Goal: Task Accomplishment & Management: Complete application form

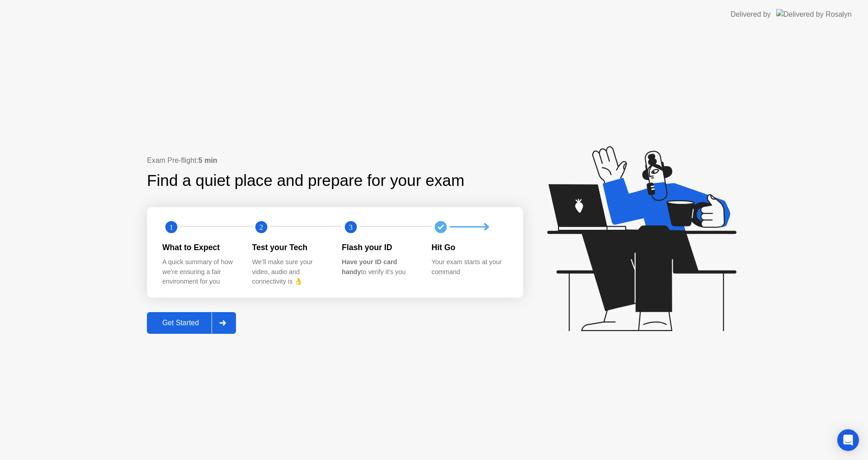
click at [225, 322] on icon at bounding box center [222, 322] width 6 height 5
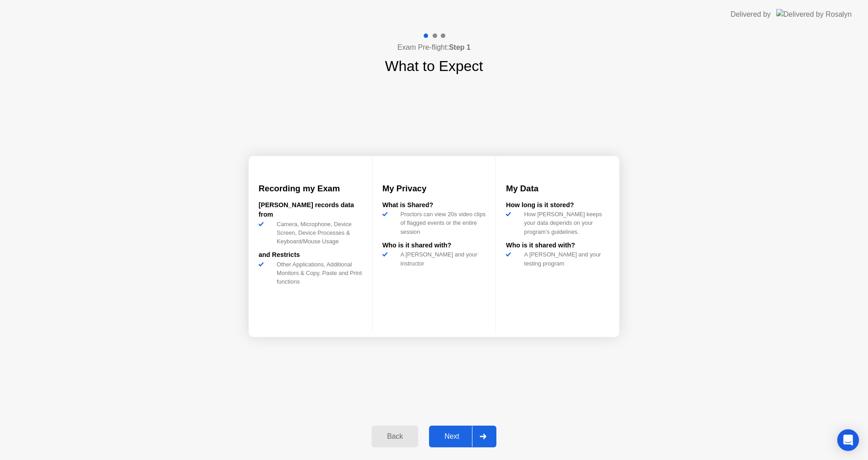
click at [447, 434] on div "Next" at bounding box center [452, 436] width 40 height 8
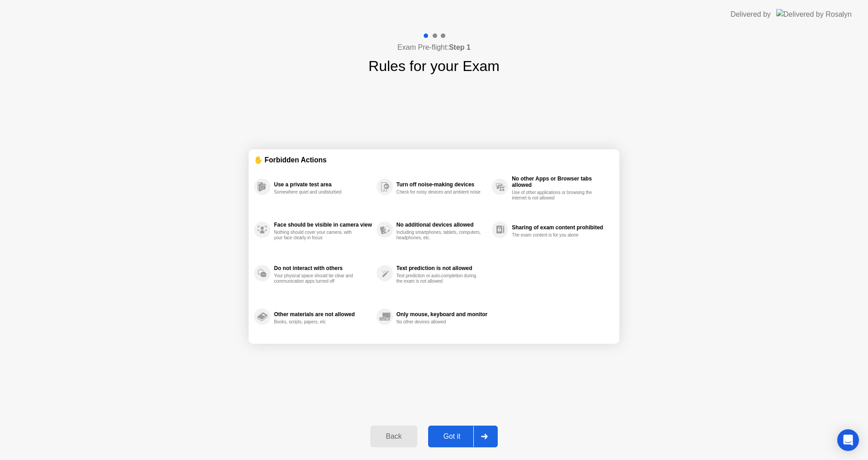
click at [469, 436] on div "Got it" at bounding box center [452, 436] width 42 height 8
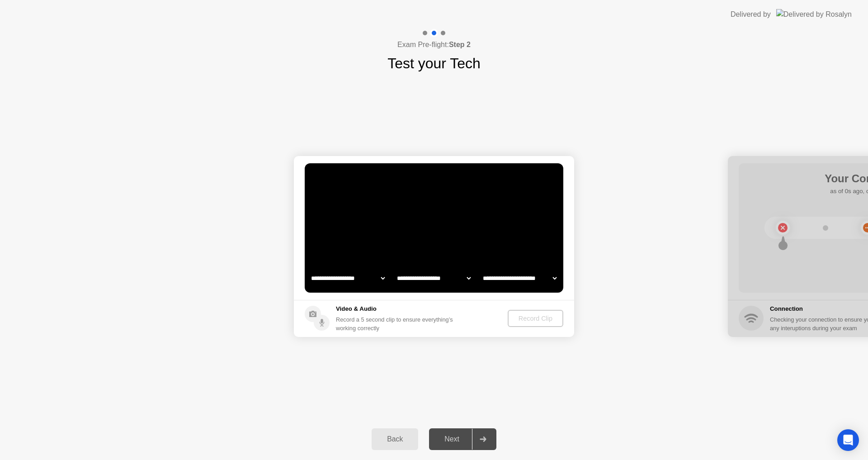
select select "**********"
select select "*******"
click at [537, 316] on div "Record Clip" at bounding box center [535, 317] width 48 height 7
click at [539, 318] on div "Record Clip" at bounding box center [535, 317] width 48 height 7
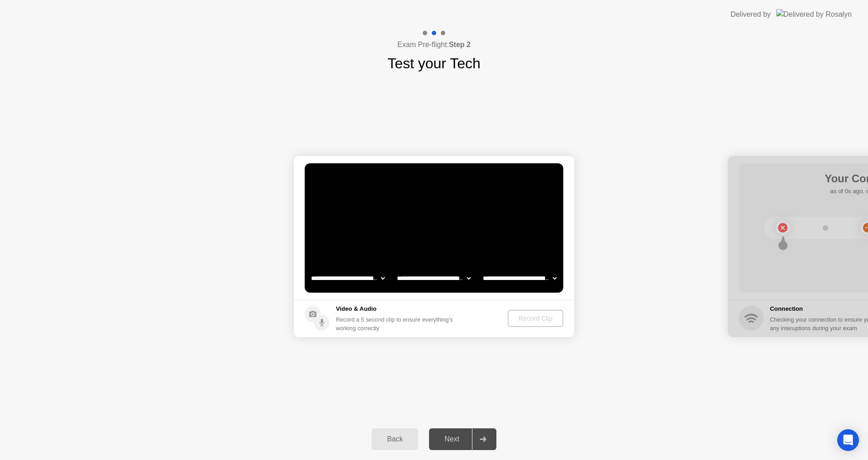
click at [532, 318] on div "Record Clip" at bounding box center [535, 317] width 48 height 7
click at [382, 277] on select "**********" at bounding box center [347, 278] width 77 height 18
click at [309, 269] on select "**********" at bounding box center [347, 278] width 77 height 18
drag, startPoint x: 802, startPoint y: 176, endPoint x: 727, endPoint y: 184, distance: 75.9
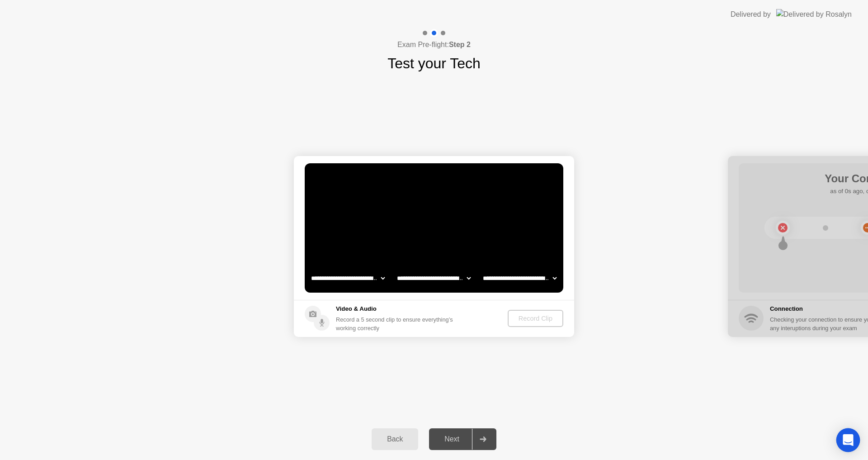
click at [847, 442] on icon "Open Intercom Messenger" at bounding box center [848, 440] width 12 height 12
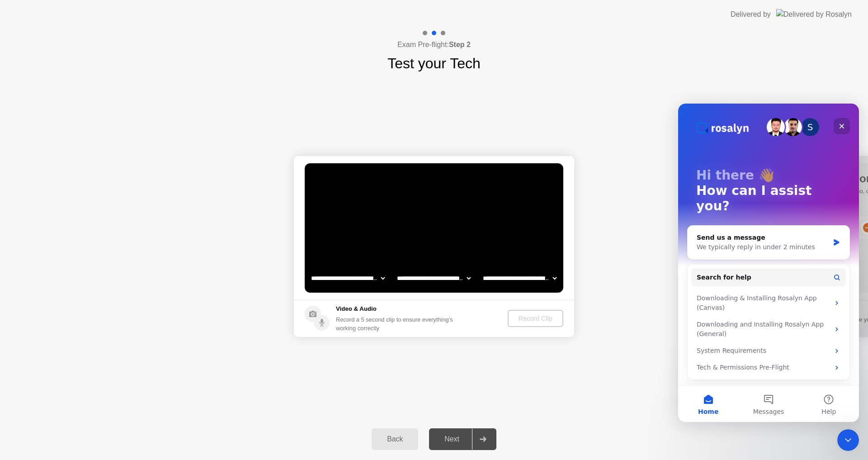
click at [842, 124] on icon "Close" at bounding box center [841, 125] width 7 height 7
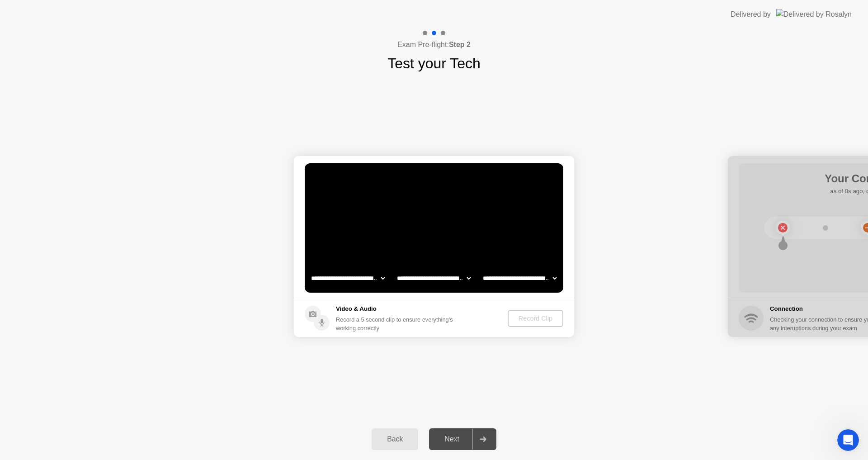
drag, startPoint x: 793, startPoint y: 197, endPoint x: 758, endPoint y: 206, distance: 35.6
click at [760, 206] on div at bounding box center [867, 246] width 280 height 181
click at [527, 318] on div "Record Clip" at bounding box center [535, 317] width 48 height 7
click at [529, 321] on div "Record Clip" at bounding box center [535, 317] width 48 height 7
drag, startPoint x: 834, startPoint y: 215, endPoint x: 774, endPoint y: 216, distance: 59.2
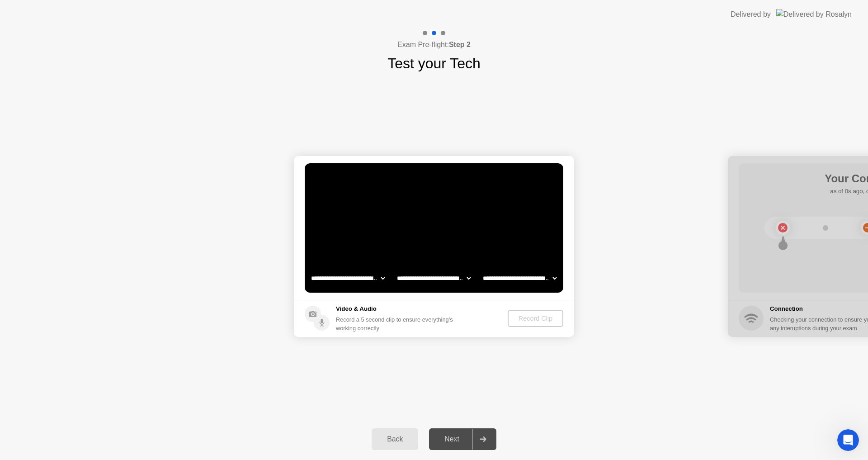
click at [776, 223] on div at bounding box center [867, 246] width 280 height 181
drag, startPoint x: 846, startPoint y: 163, endPoint x: 744, endPoint y: 183, distance: 104.4
click at [744, 183] on div at bounding box center [867, 246] width 280 height 181
drag, startPoint x: 746, startPoint y: 203, endPoint x: 759, endPoint y: 210, distance: 15.2
click at [748, 203] on div at bounding box center [867, 246] width 280 height 181
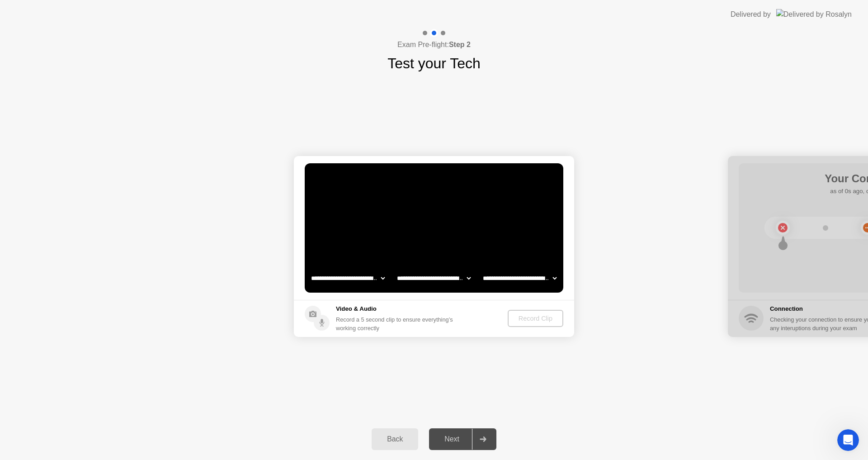
drag, startPoint x: 759, startPoint y: 210, endPoint x: 770, endPoint y: 220, distance: 14.4
click at [766, 218] on div at bounding box center [867, 246] width 280 height 181
click at [777, 224] on div at bounding box center [867, 246] width 280 height 181
click at [788, 231] on div at bounding box center [867, 246] width 280 height 181
click at [534, 319] on div "Record Clip" at bounding box center [535, 317] width 48 height 7
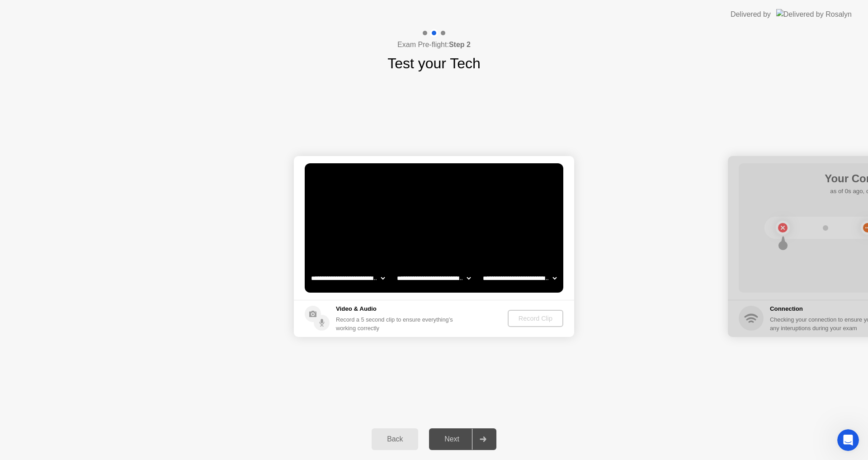
click at [774, 323] on div at bounding box center [867, 246] width 280 height 181
click at [404, 436] on div "Back" at bounding box center [394, 439] width 41 height 8
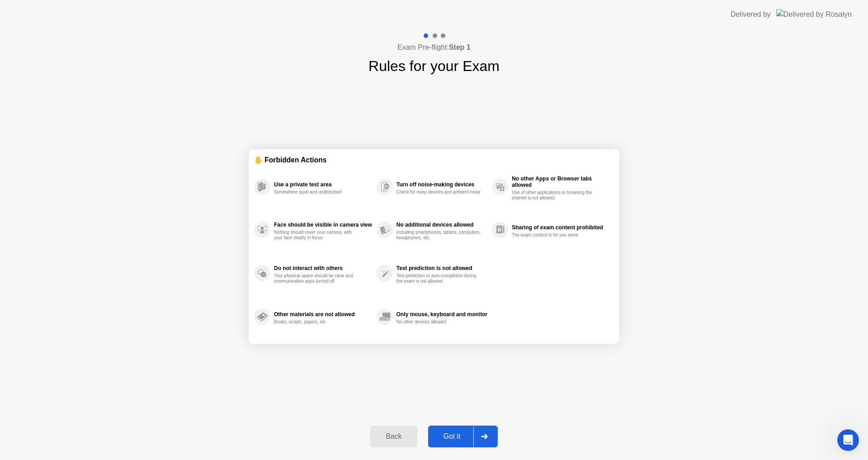
click at [456, 432] on div "Got it" at bounding box center [452, 436] width 42 height 8
select select "**********"
select select "*******"
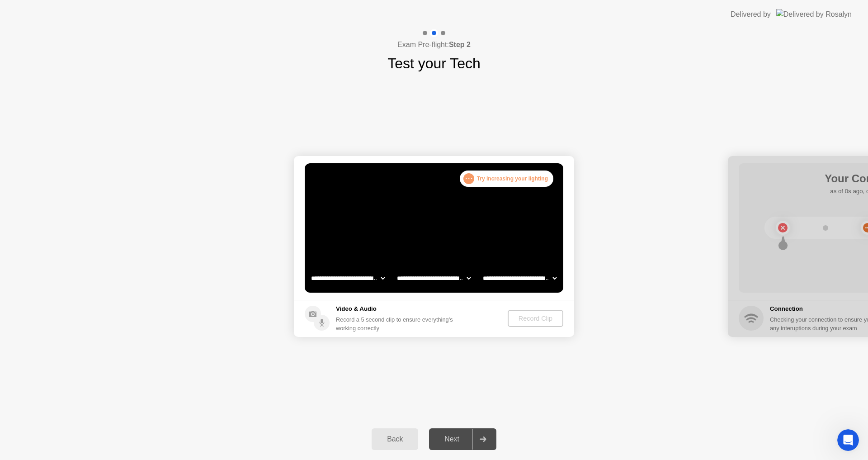
click at [469, 178] on div ". . ." at bounding box center [468, 178] width 11 height 11
click at [532, 177] on div "Success Clip is correctly recorded." at bounding box center [541, 179] width 23 height 19
click at [532, 318] on div "Record Clip" at bounding box center [536, 317] width 48 height 7
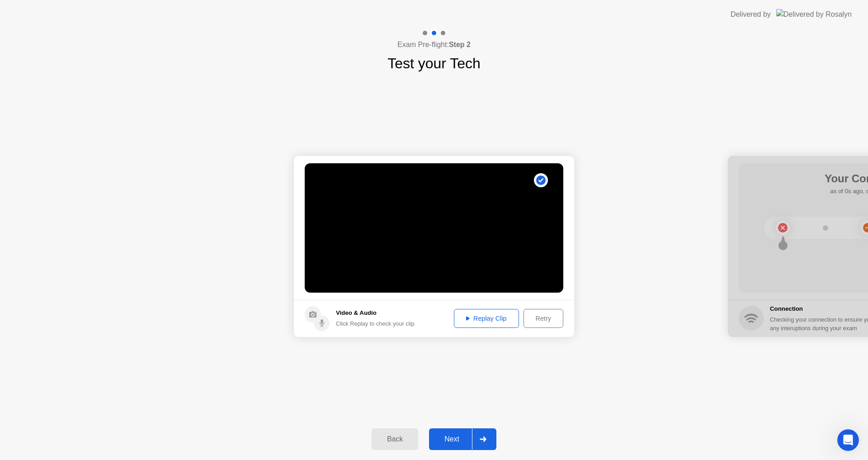
click at [483, 318] on div "Replay Clip" at bounding box center [486, 317] width 59 height 7
click at [558, 320] on div "Retry" at bounding box center [542, 317] width 33 height 7
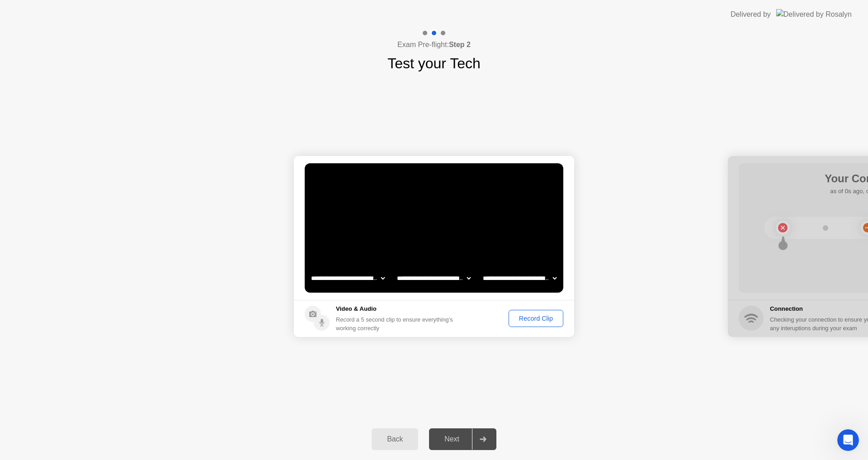
click at [540, 320] on div "Record Clip" at bounding box center [536, 317] width 48 height 7
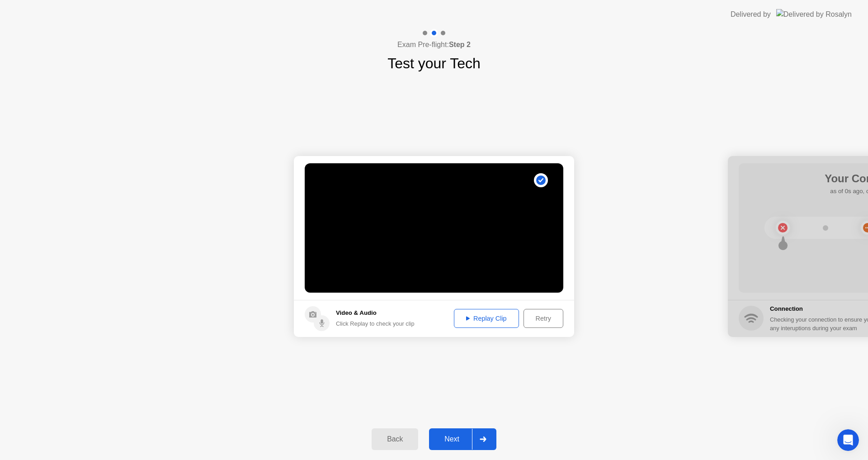
drag, startPoint x: 453, startPoint y: 436, endPoint x: 458, endPoint y: 437, distance: 5.1
click at [455, 438] on div "Next" at bounding box center [452, 439] width 40 height 8
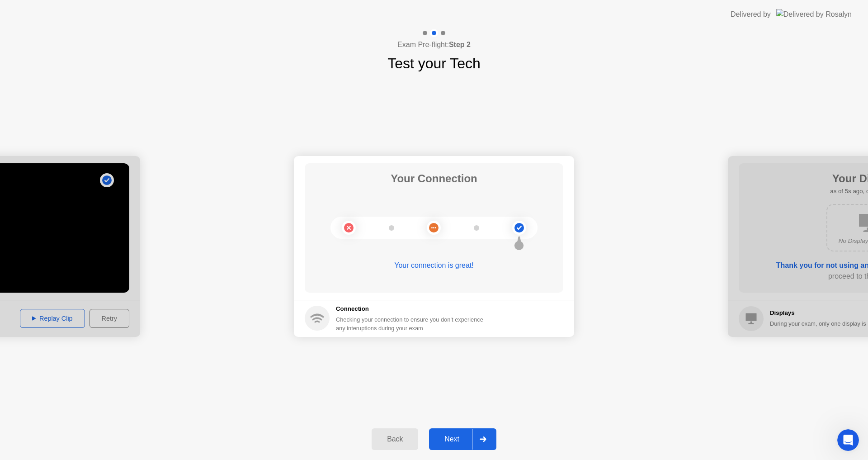
click at [453, 437] on div "Next" at bounding box center [452, 439] width 40 height 8
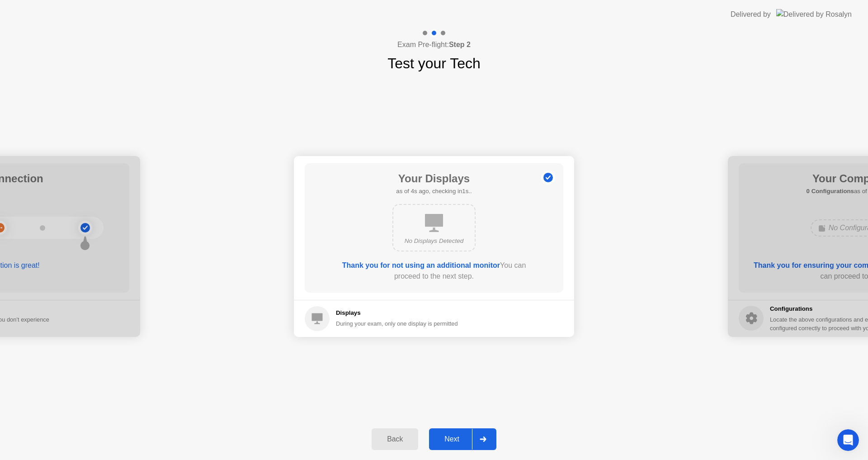
click at [453, 437] on div "Next" at bounding box center [452, 439] width 40 height 8
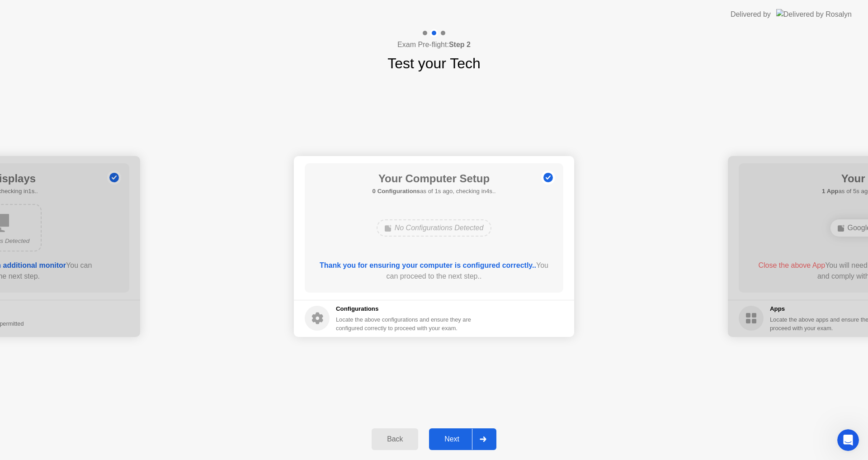
click at [453, 437] on div "Next" at bounding box center [452, 439] width 40 height 8
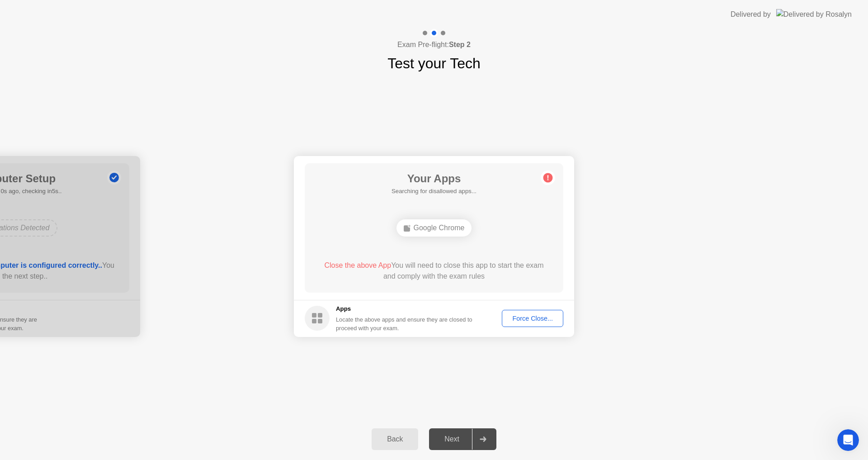
click at [515, 316] on div "Force Close..." at bounding box center [532, 317] width 55 height 7
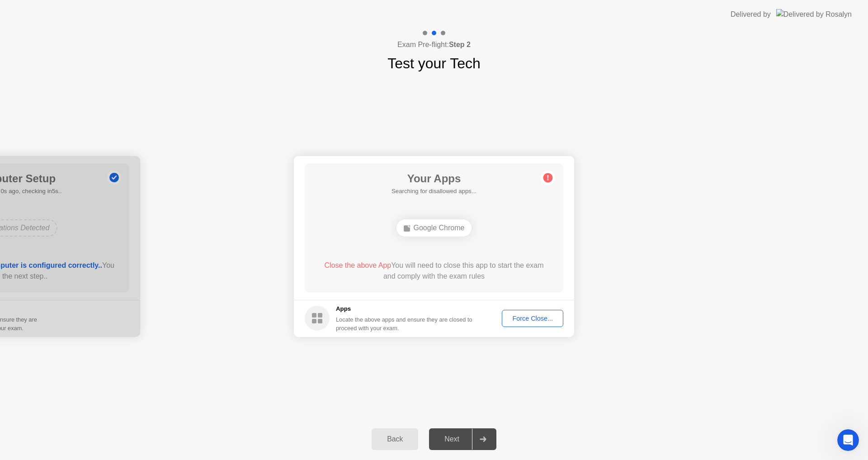
click at [538, 318] on div "Force Close..." at bounding box center [532, 317] width 55 height 7
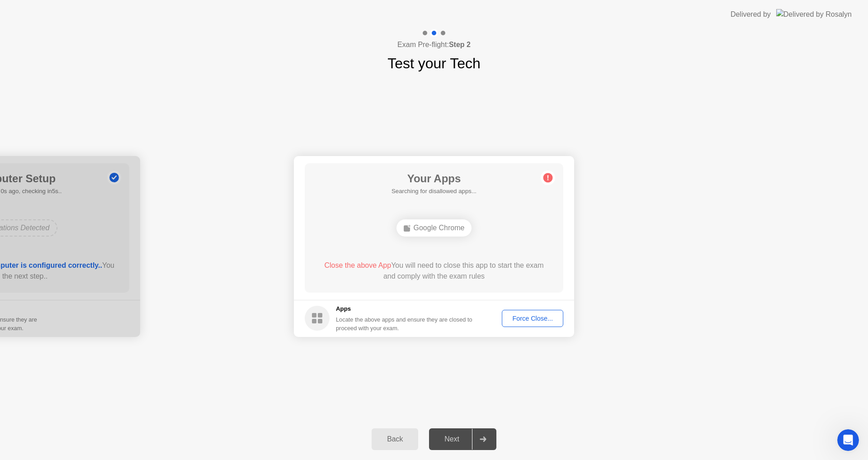
click at [314, 323] on rect at bounding box center [314, 321] width 5 height 5
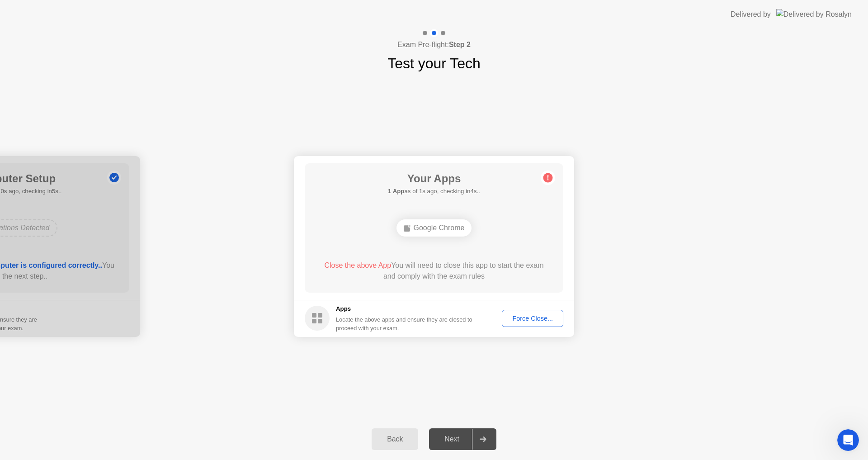
click at [512, 312] on button "Force Close..." at bounding box center [532, 318] width 61 height 17
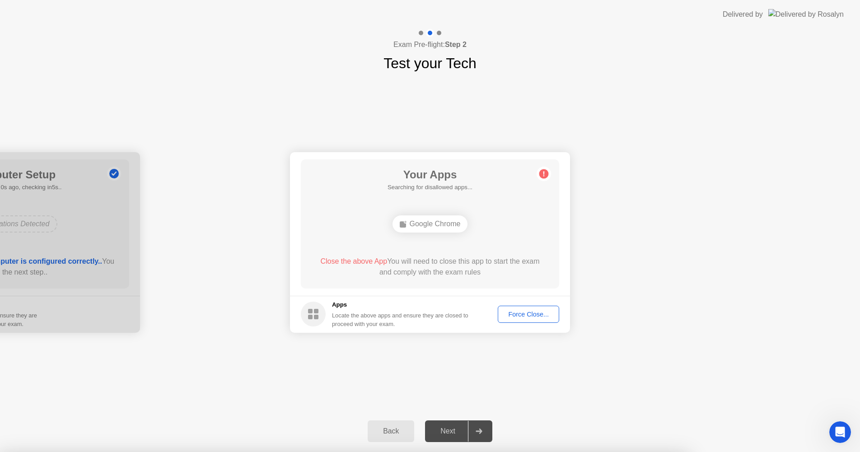
click at [242, 452] on div at bounding box center [430, 452] width 860 height 0
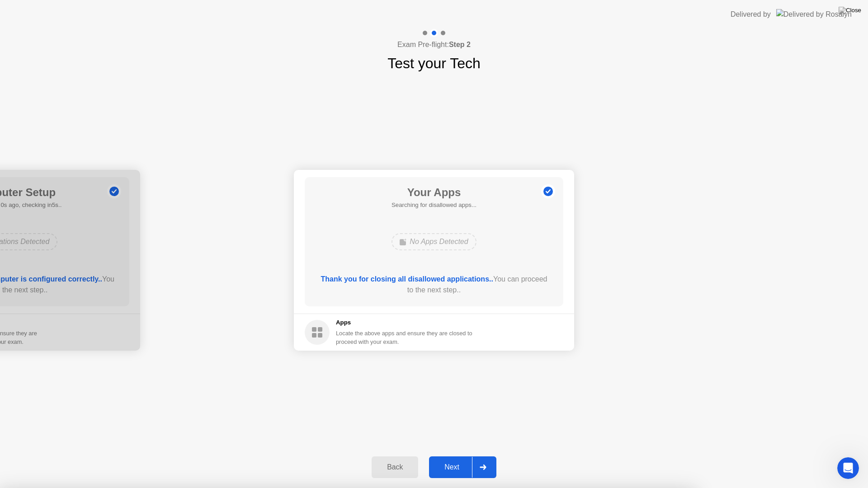
click at [488, 459] on div at bounding box center [483, 467] width 22 height 21
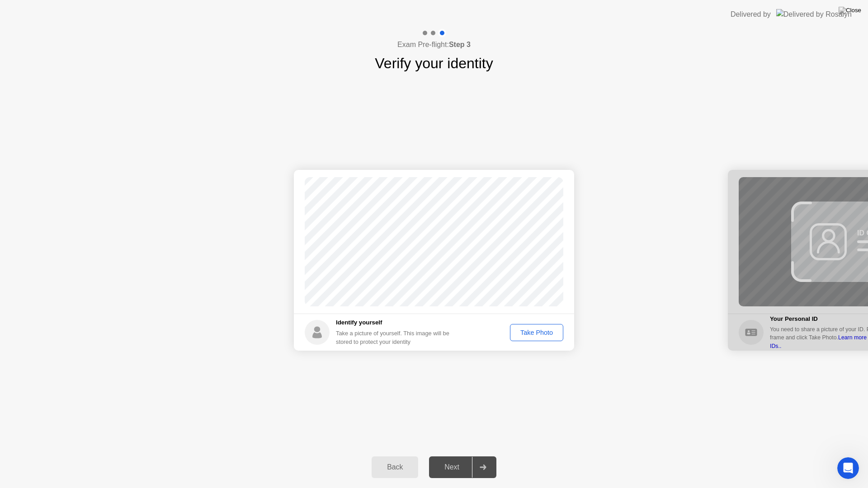
click at [533, 332] on div "Take Photo" at bounding box center [536, 332] width 47 height 7
click at [462, 459] on div "Next" at bounding box center [452, 467] width 40 height 8
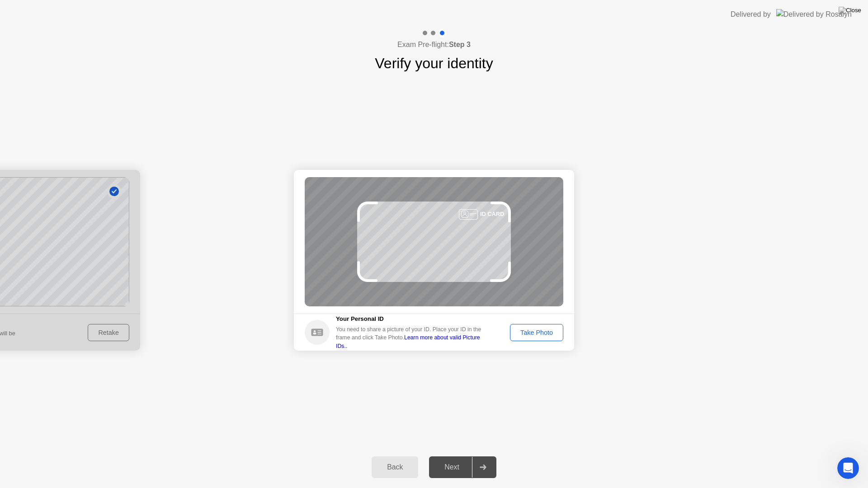
click at [538, 336] on div "Take Photo" at bounding box center [536, 332] width 47 height 7
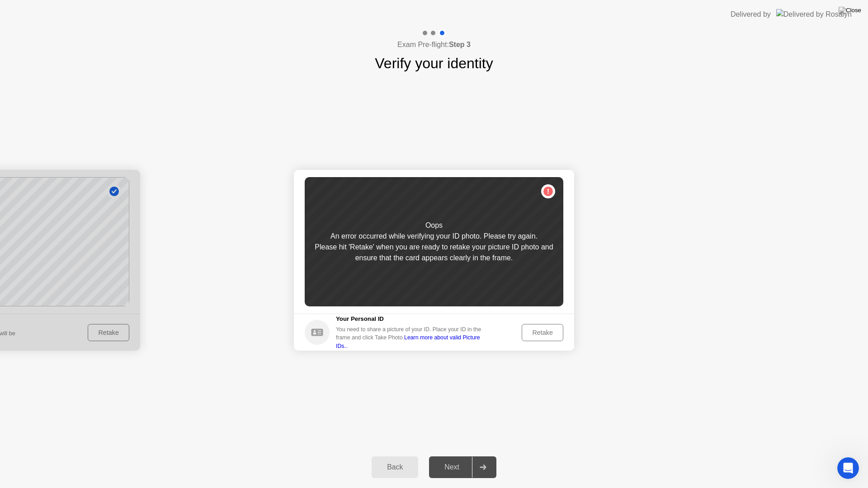
click at [535, 327] on button "Retake" at bounding box center [542, 332] width 42 height 17
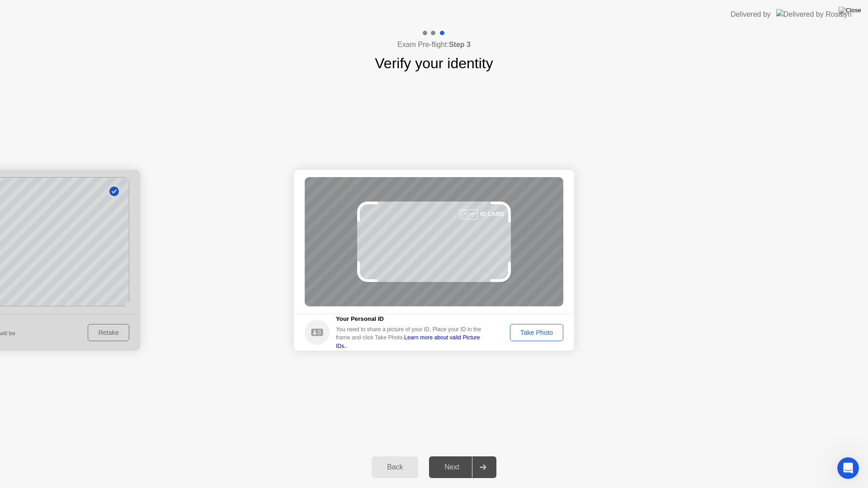
click at [535, 327] on button "Take Photo" at bounding box center [536, 332] width 53 height 17
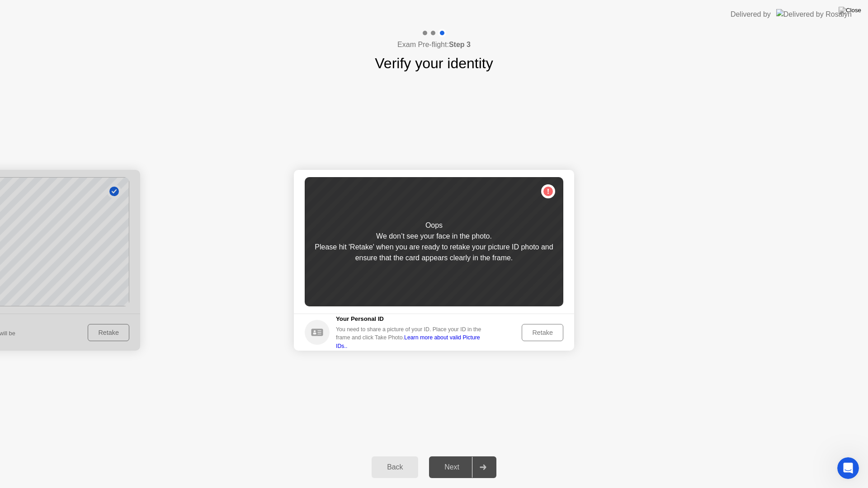
click at [537, 336] on div "Retake" at bounding box center [542, 332] width 35 height 7
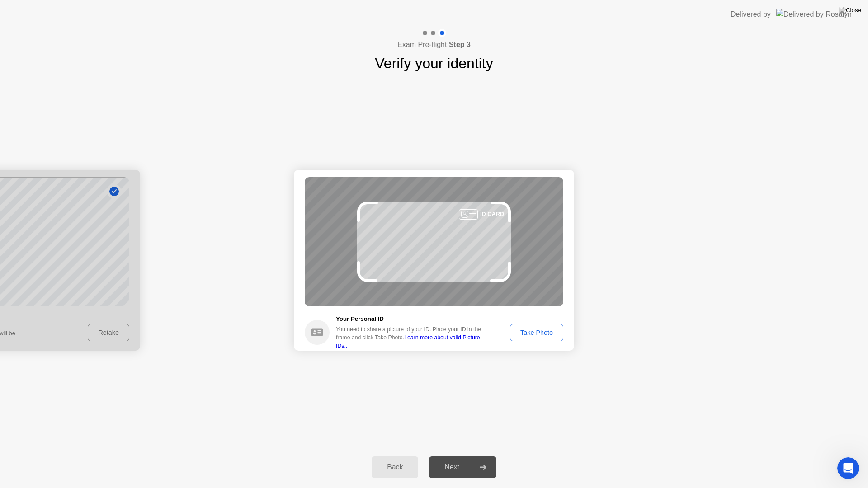
click at [533, 336] on div "Take Photo" at bounding box center [536, 332] width 47 height 7
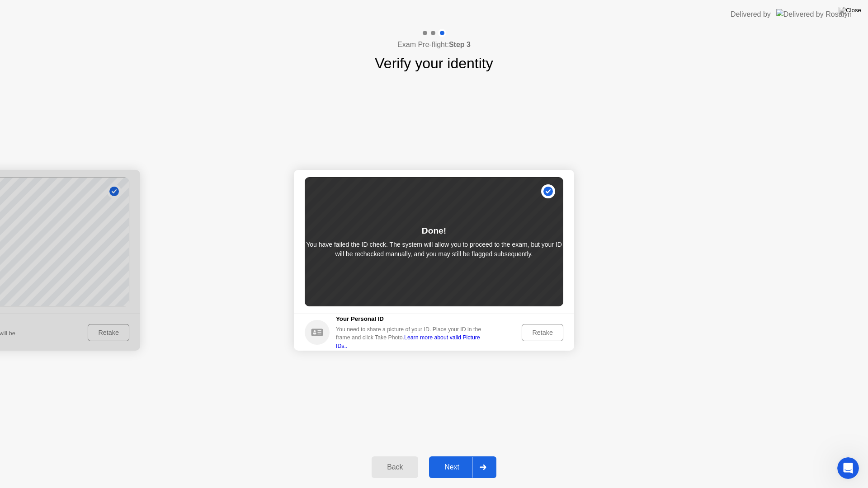
click at [549, 333] on div "Retake" at bounding box center [542, 332] width 35 height 7
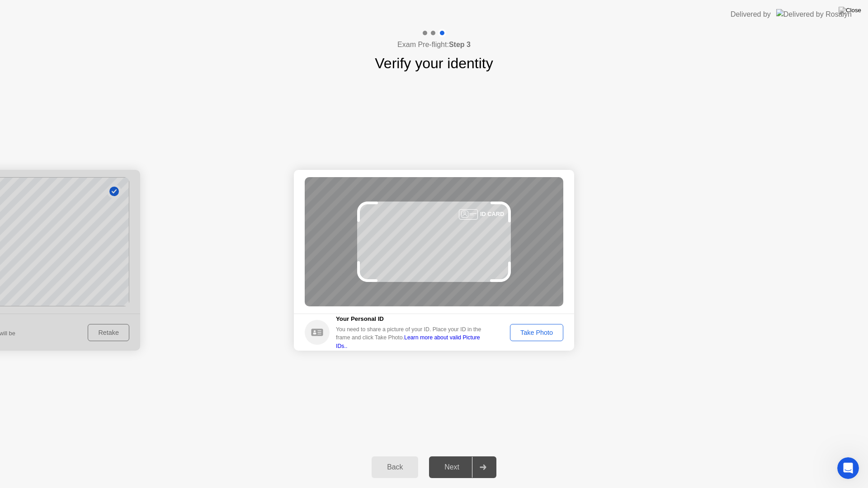
click at [534, 336] on div "Take Photo" at bounding box center [536, 332] width 47 height 7
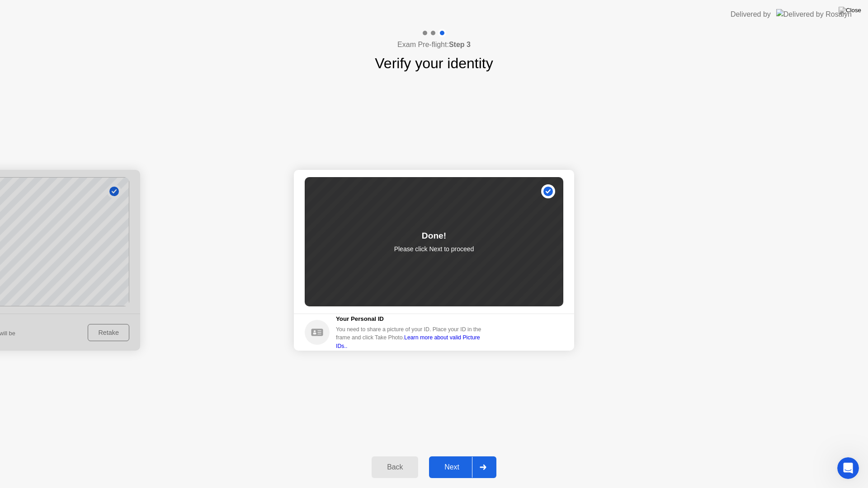
click at [465, 459] on div "Next" at bounding box center [452, 467] width 40 height 8
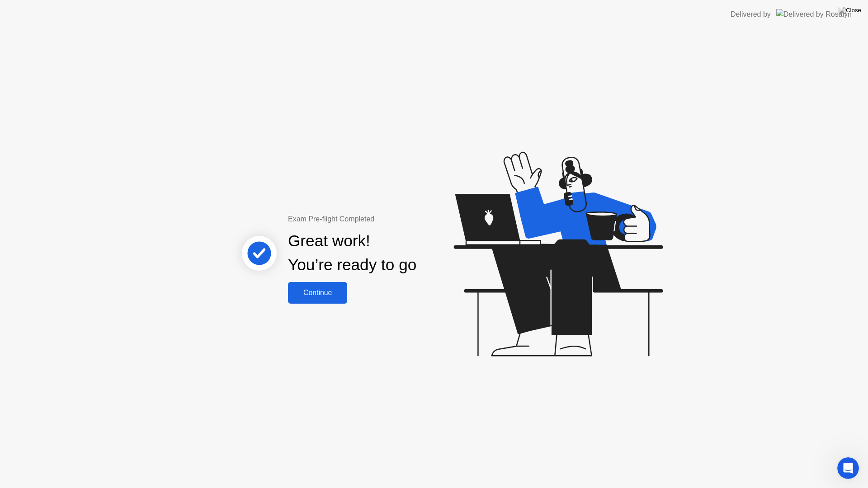
click at [315, 289] on div "Continue" at bounding box center [318, 293] width 54 height 8
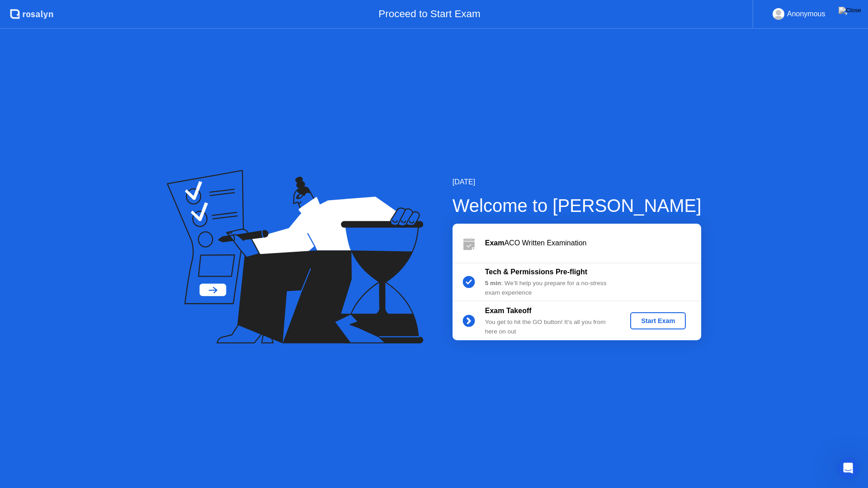
click at [666, 319] on div "Start Exam" at bounding box center [658, 320] width 48 height 7
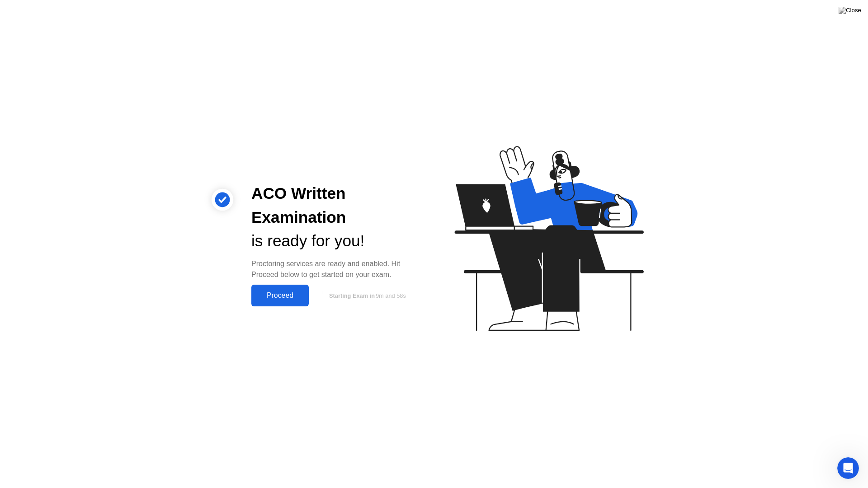
click at [263, 299] on div "Proceed" at bounding box center [280, 295] width 52 height 8
